Goal: Transaction & Acquisition: Purchase product/service

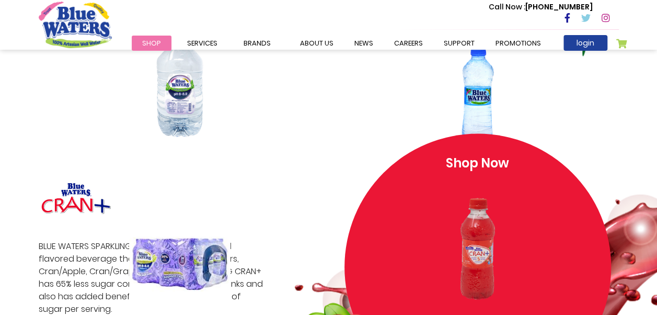
scroll to position [941, 0]
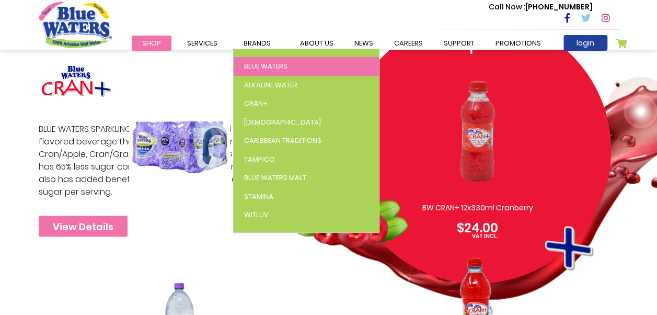
click at [265, 65] on span "Blue Waters" at bounding box center [265, 66] width 43 height 10
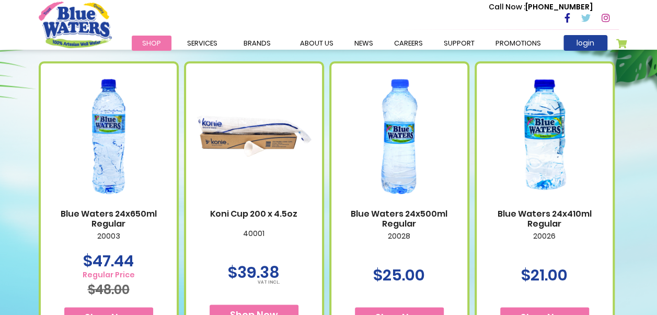
scroll to position [627, 0]
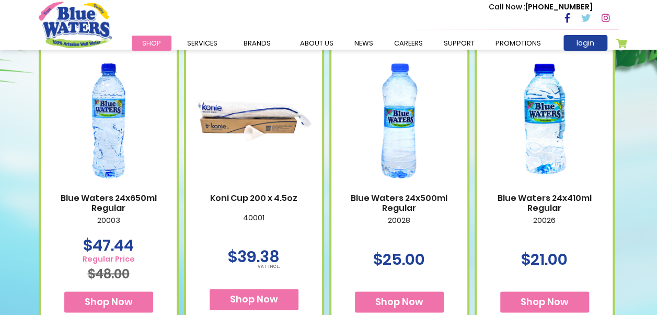
click at [555, 136] on img at bounding box center [544, 121] width 115 height 144
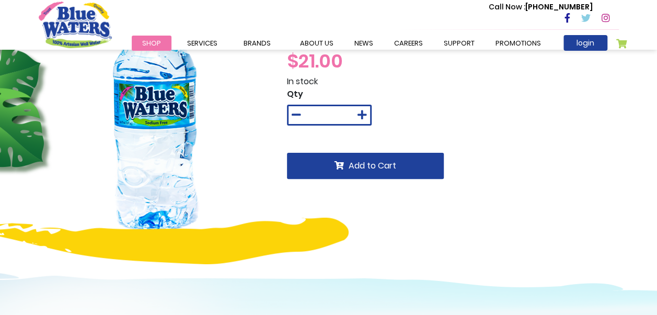
scroll to position [52, 0]
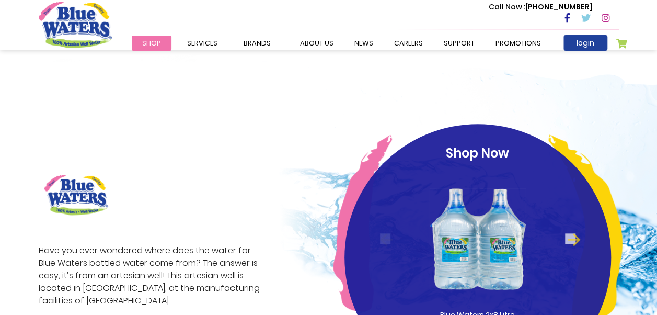
scroll to position [157, 0]
